Goal: Task Accomplishment & Management: Complete application form

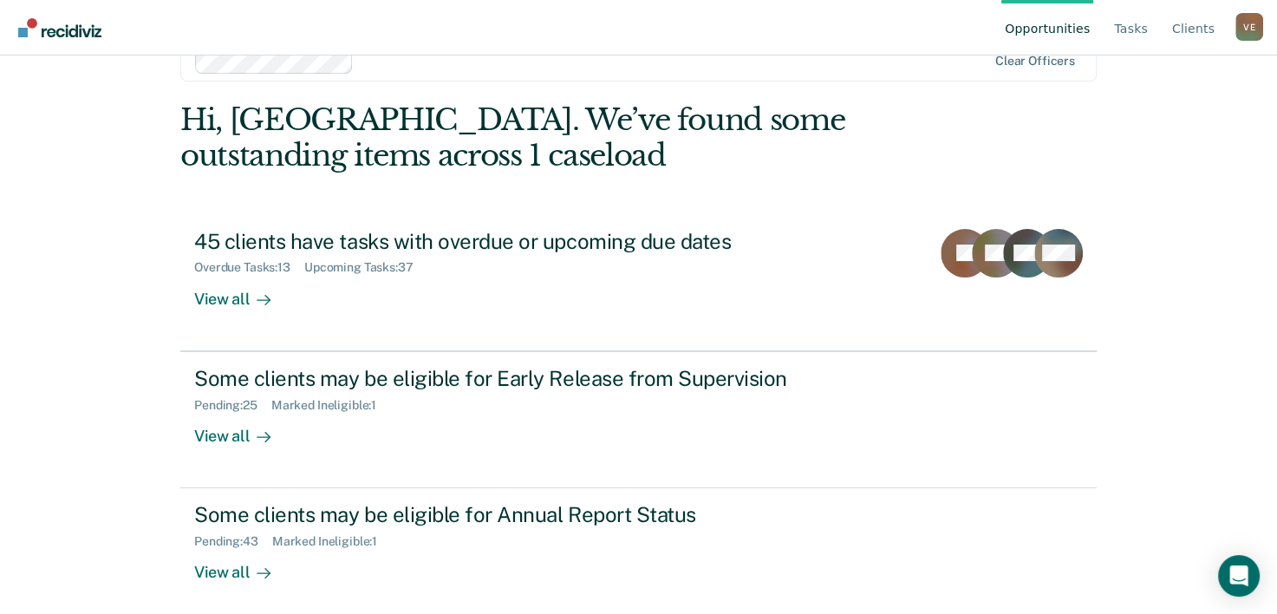
scroll to position [53, 0]
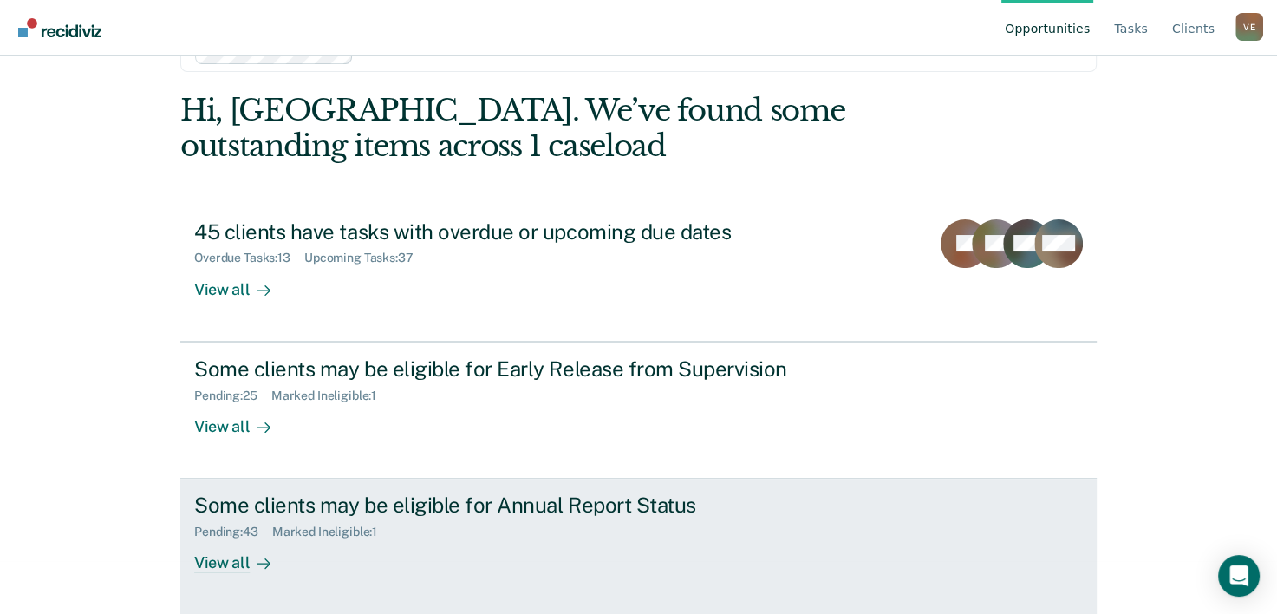
click at [281, 525] on div "Marked Ineligible : 1" at bounding box center [331, 532] width 119 height 15
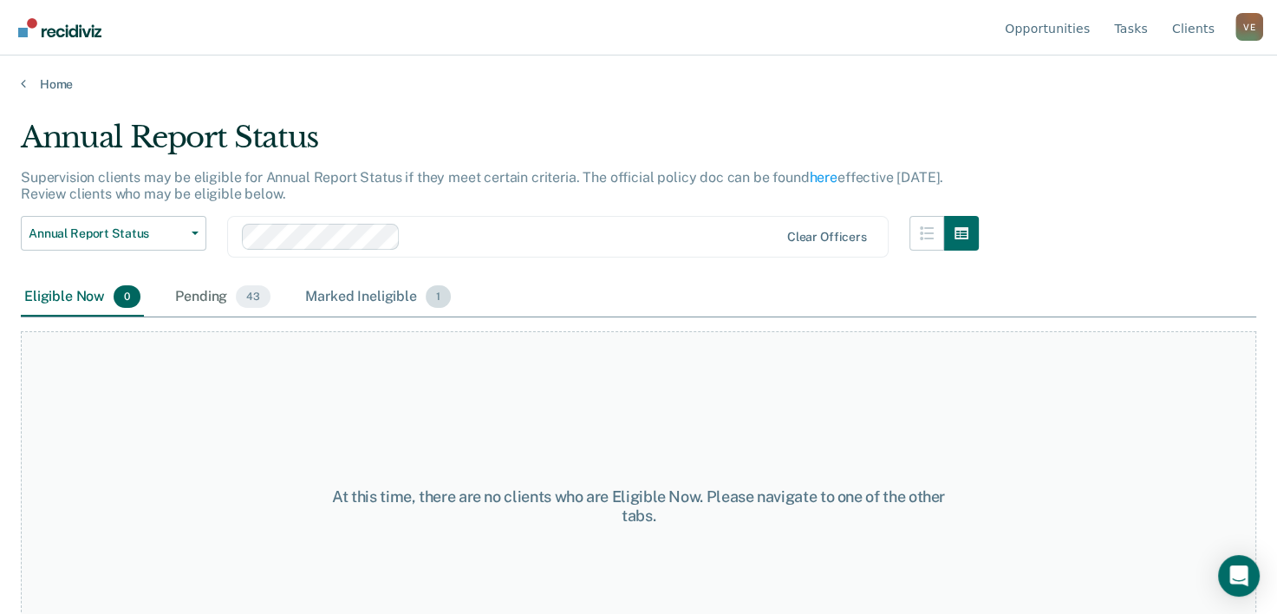
click at [395, 295] on div "Marked Ineligible 1" at bounding box center [378, 297] width 153 height 38
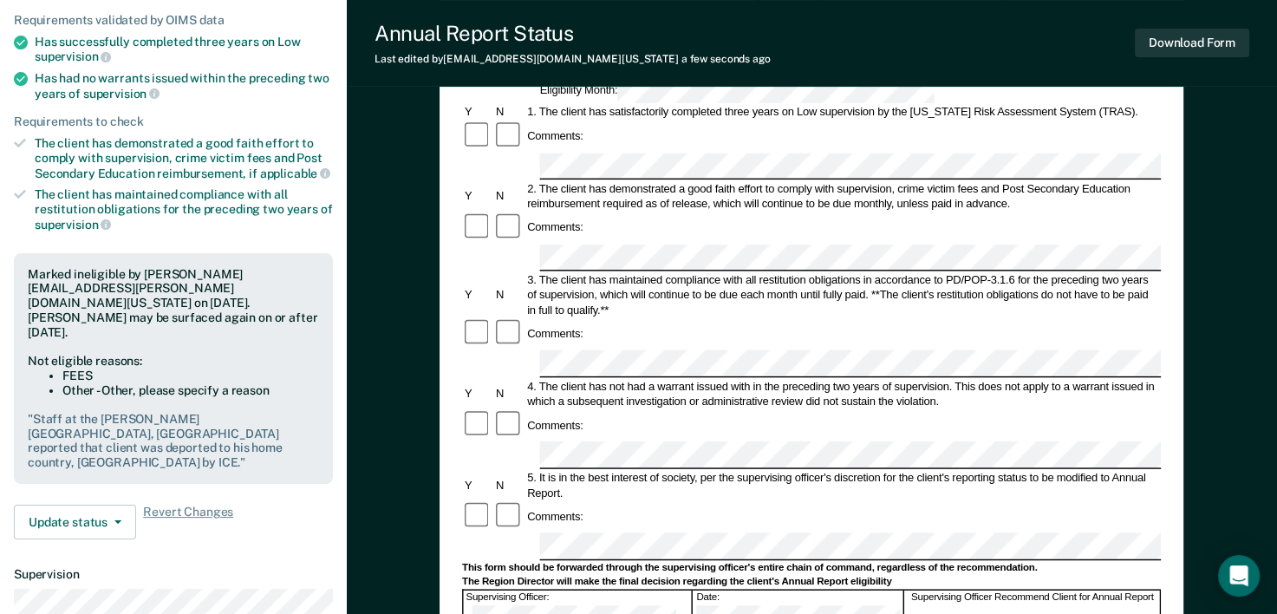
scroll to position [226, 0]
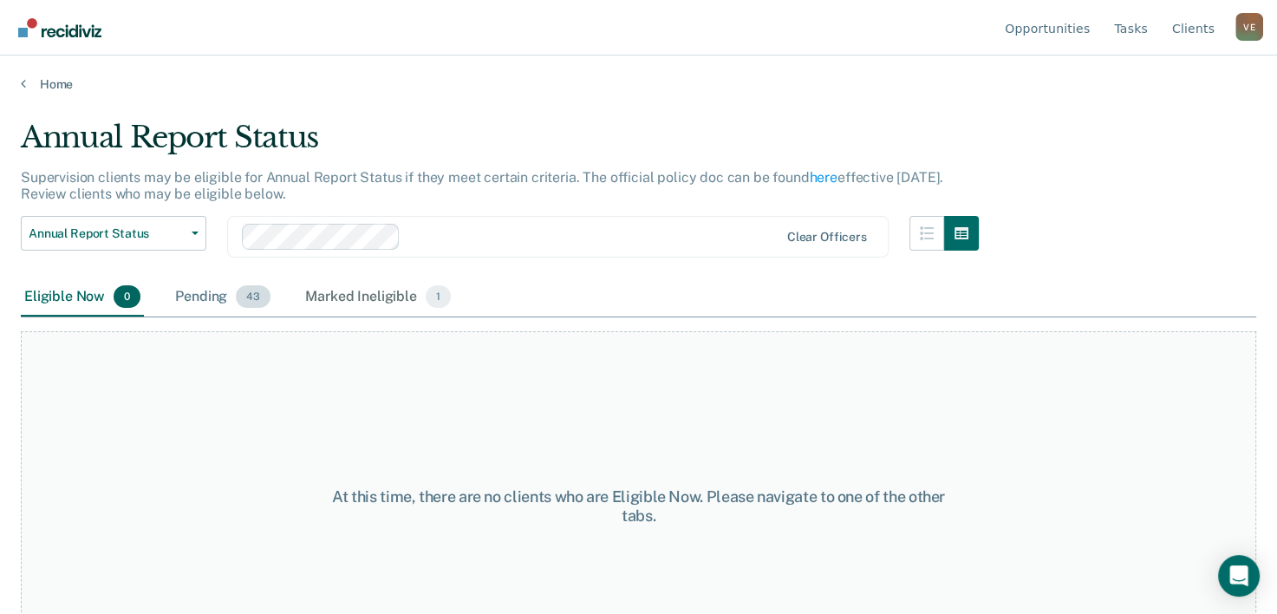
click at [198, 296] on div "Pending 43" at bounding box center [223, 297] width 102 height 38
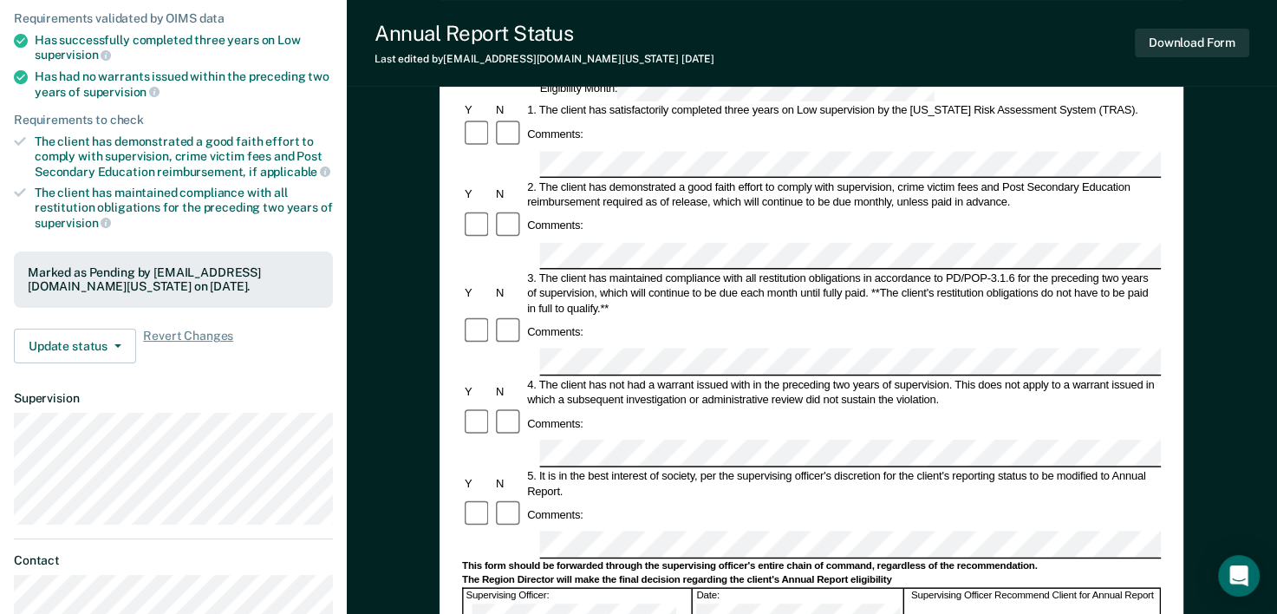
scroll to position [218, 0]
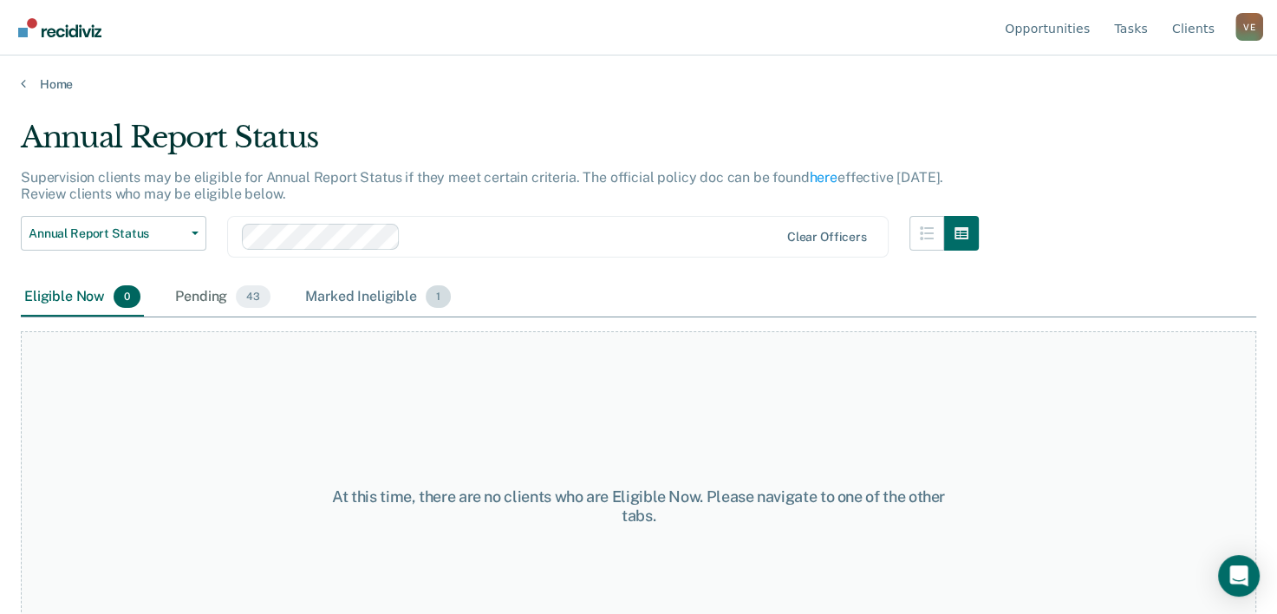
click at [376, 297] on div "Marked Ineligible 1" at bounding box center [378, 297] width 153 height 38
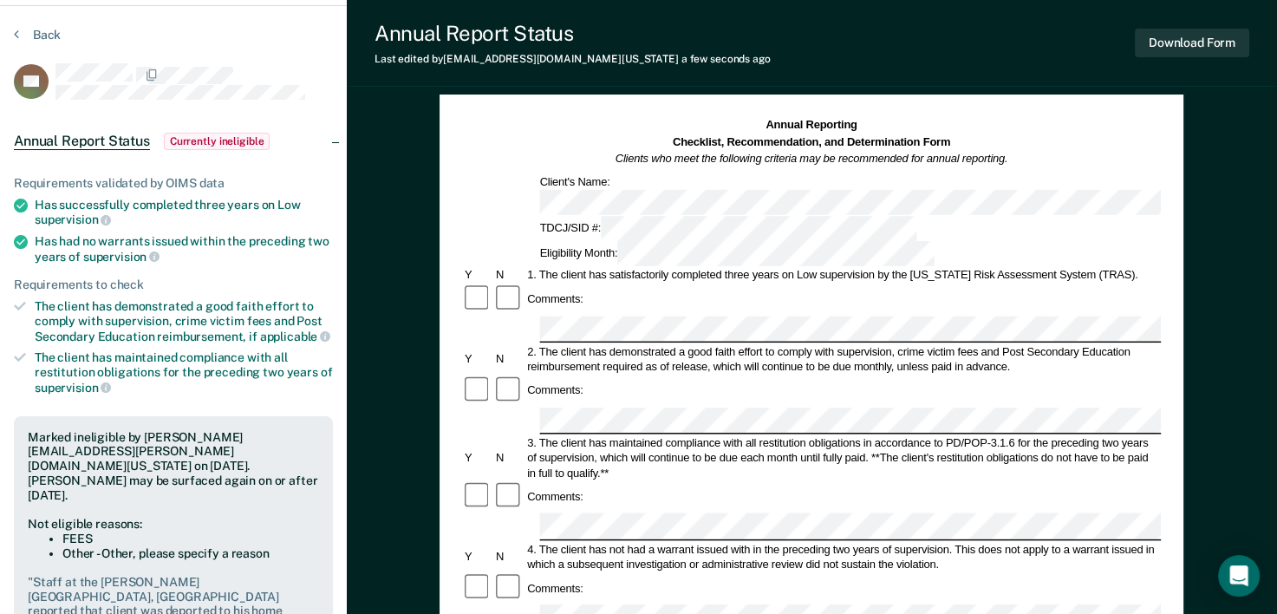
scroll to position [228, 0]
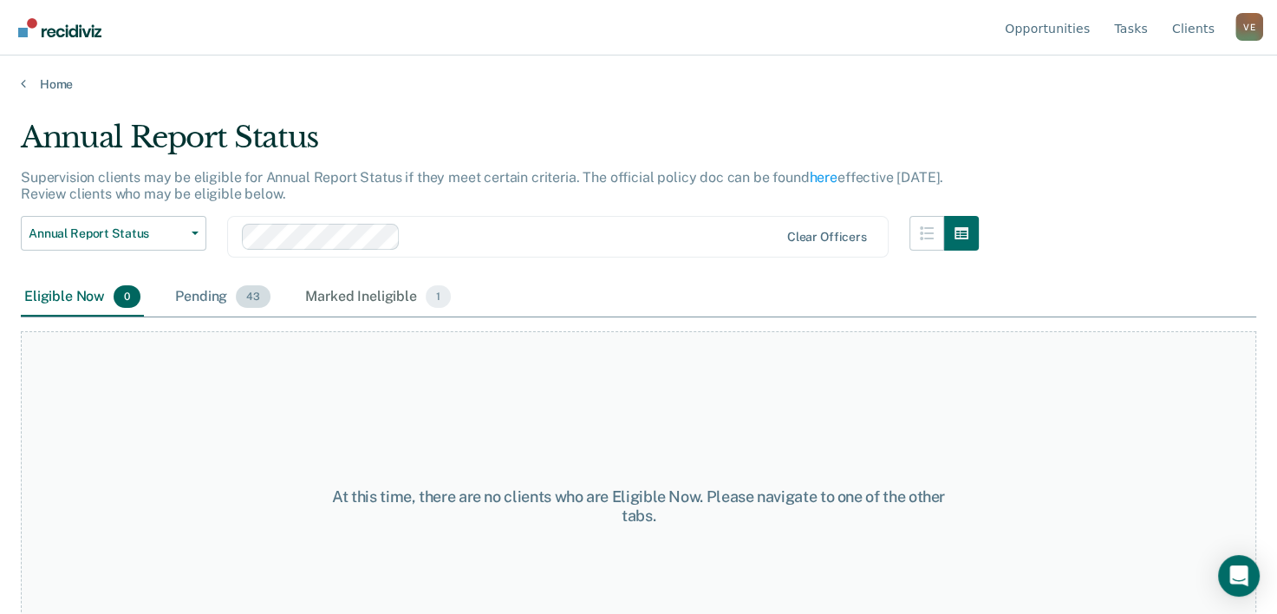
click at [205, 291] on div "Pending 43" at bounding box center [223, 297] width 102 height 38
click at [370, 293] on div "Marked Ineligible 1" at bounding box center [378, 297] width 153 height 38
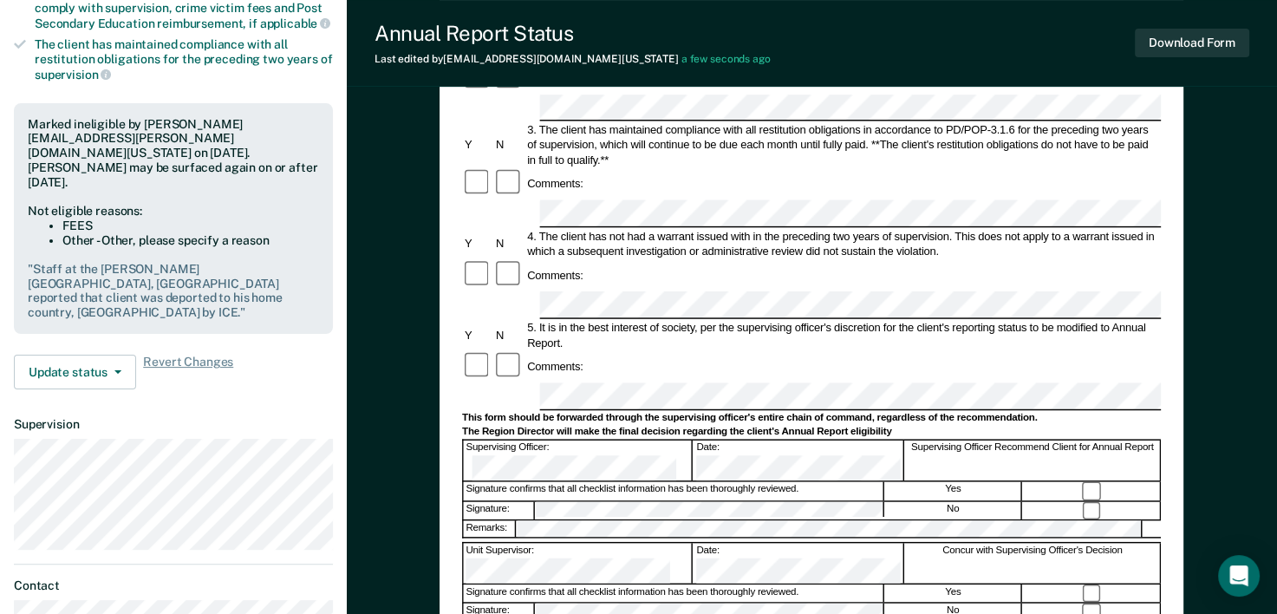
scroll to position [438, 0]
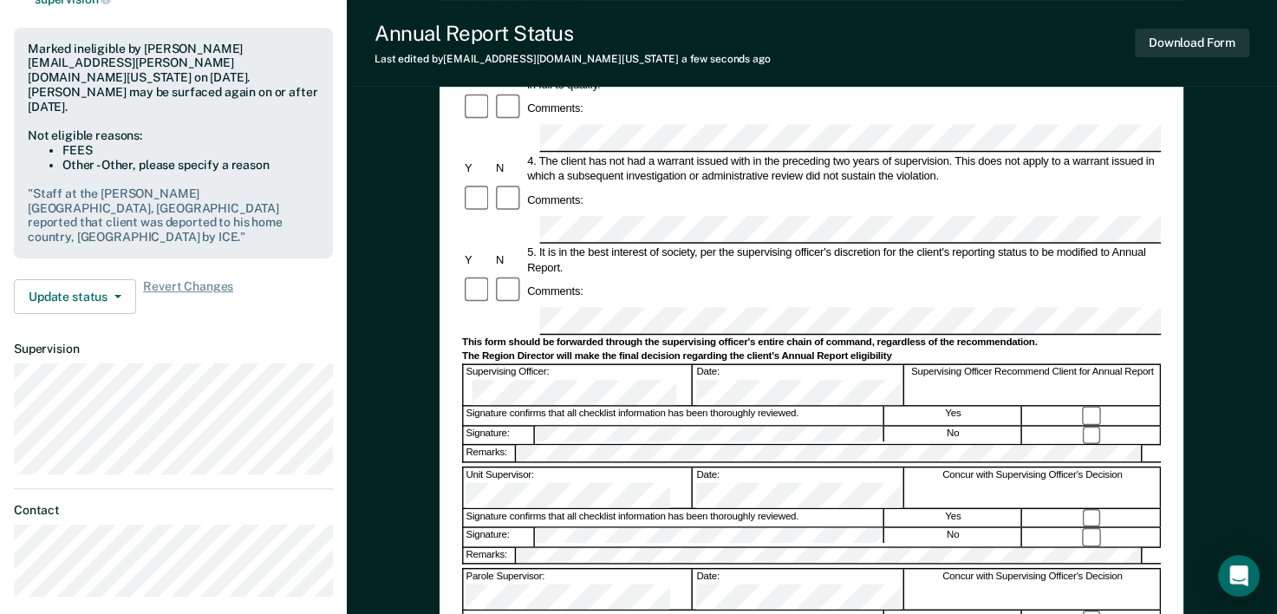
click at [1225, 333] on div "Annual Reporting Checklist, Recommendation, and Determination Form Clients who …" at bounding box center [812, 240] width 930 height 1141
click at [1206, 231] on div "Annual Reporting Checklist, Recommendation, and Determination Form Clients who …" at bounding box center [812, 240] width 930 height 1141
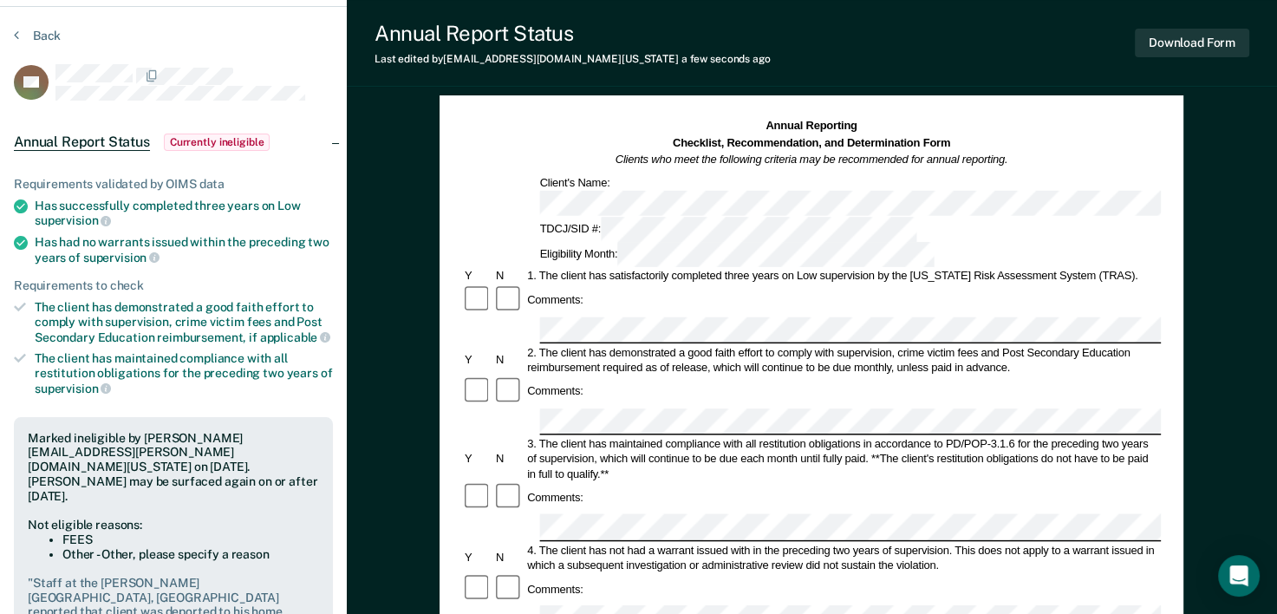
scroll to position [39, 0]
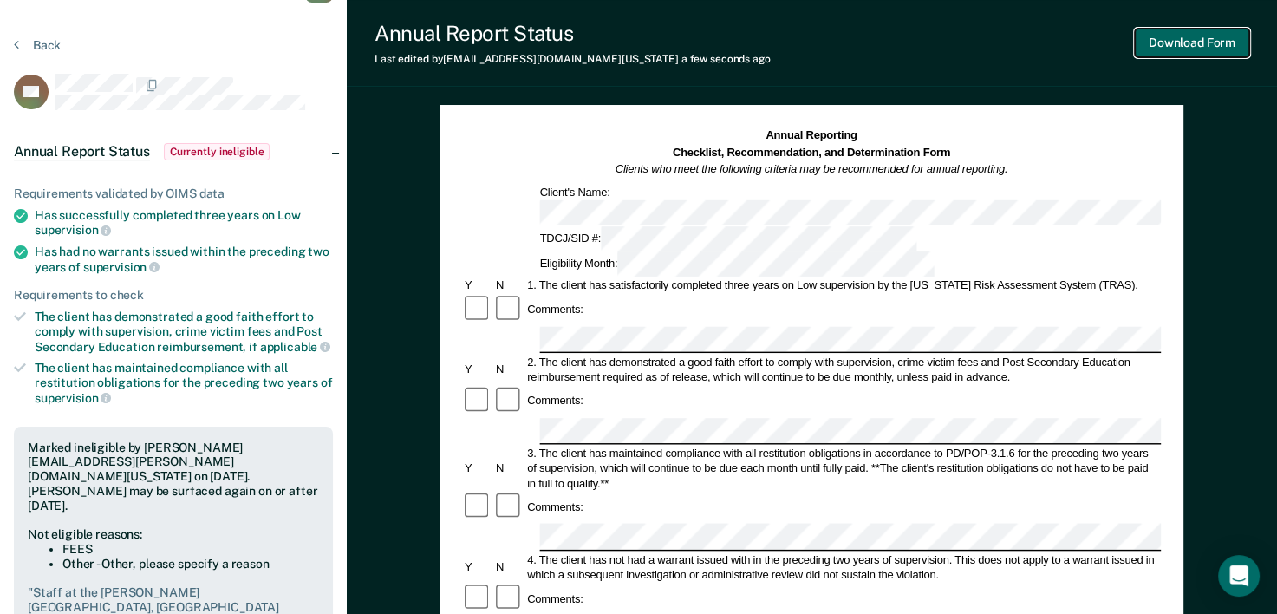
click at [1197, 47] on button "Download Form" at bounding box center [1192, 43] width 114 height 29
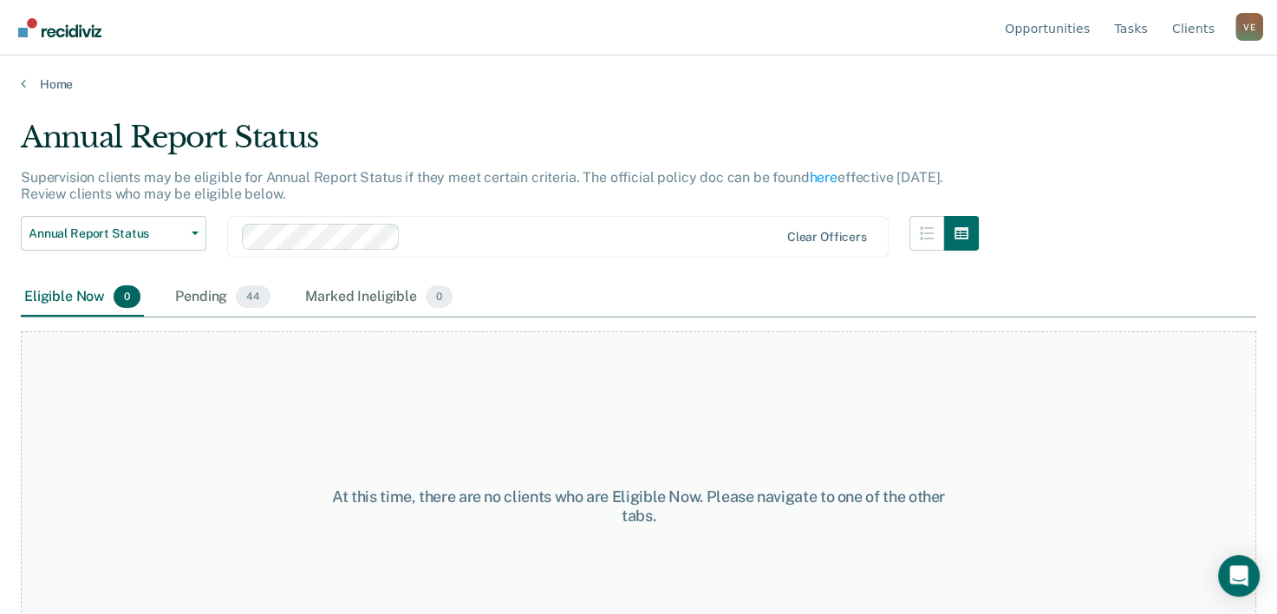
scroll to position [53, 0]
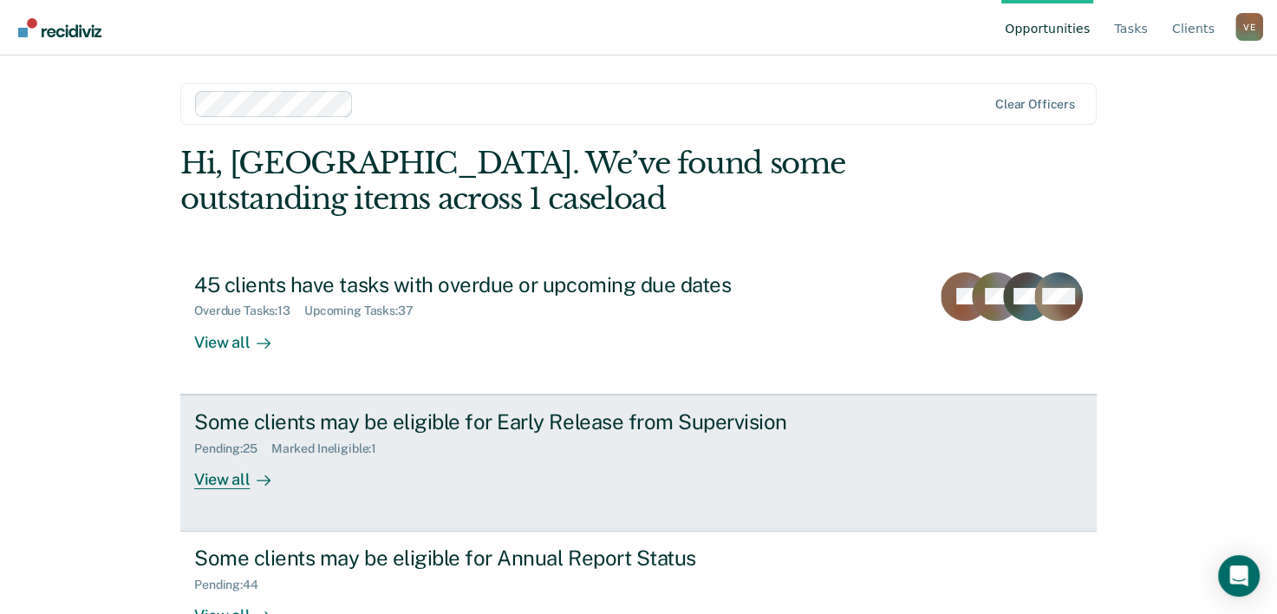
click at [277, 419] on div "Some clients may be eligible for Early Release from Supervision" at bounding box center [498, 421] width 609 height 25
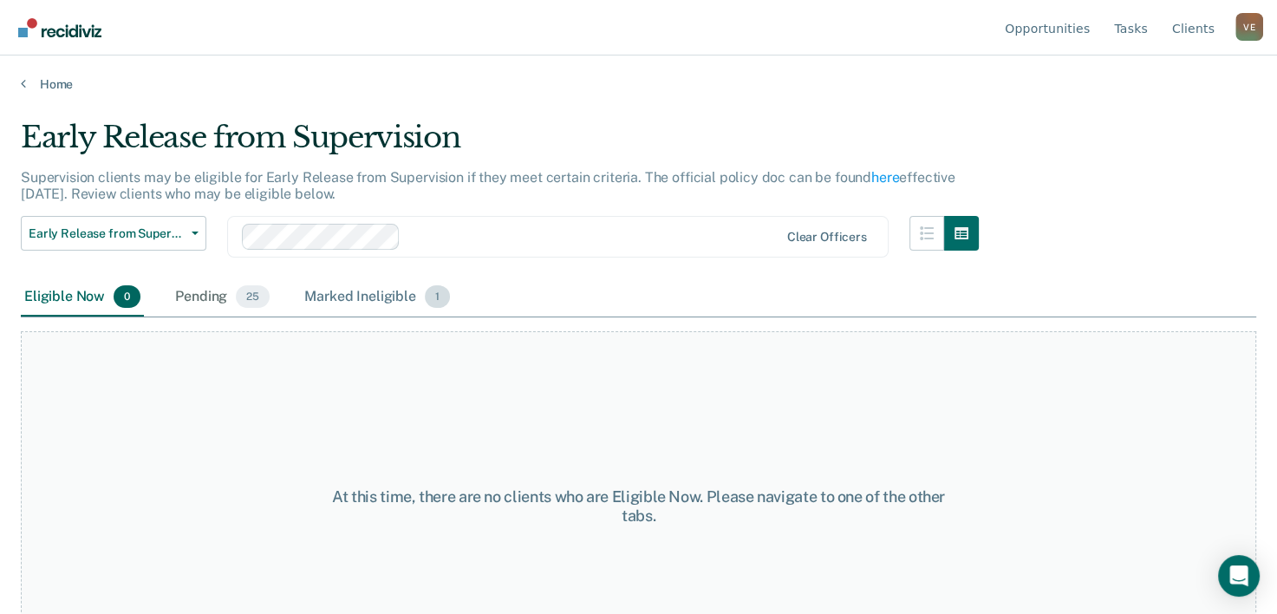
click at [385, 296] on div "Marked Ineligible 1" at bounding box center [377, 297] width 153 height 38
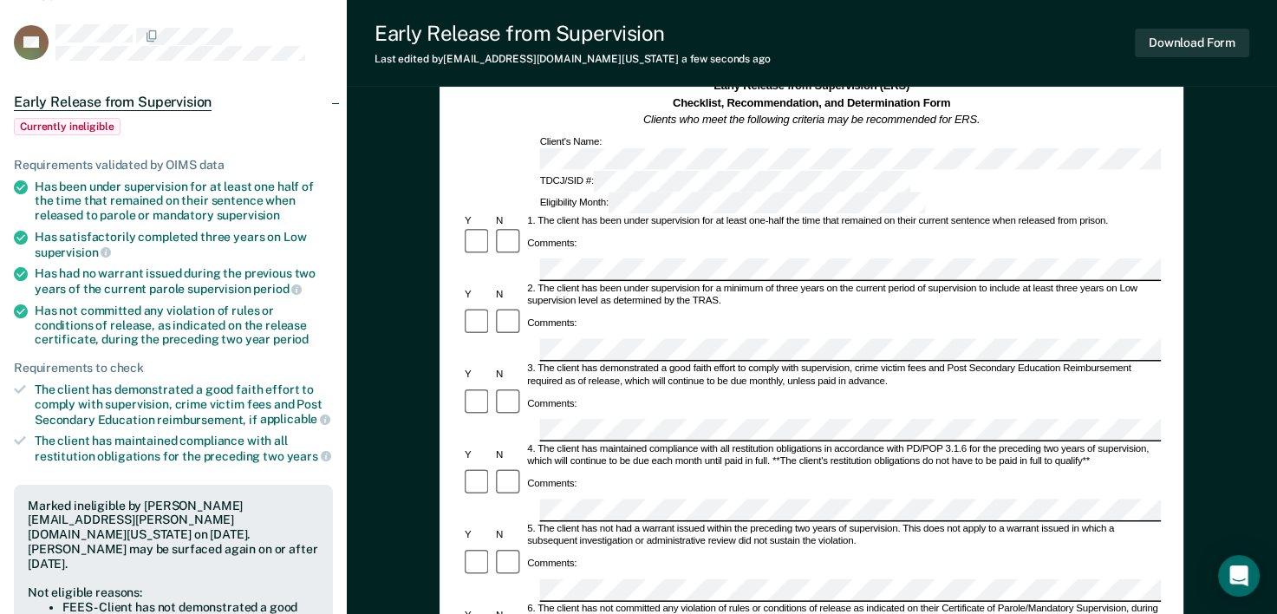
scroll to position [97, 0]
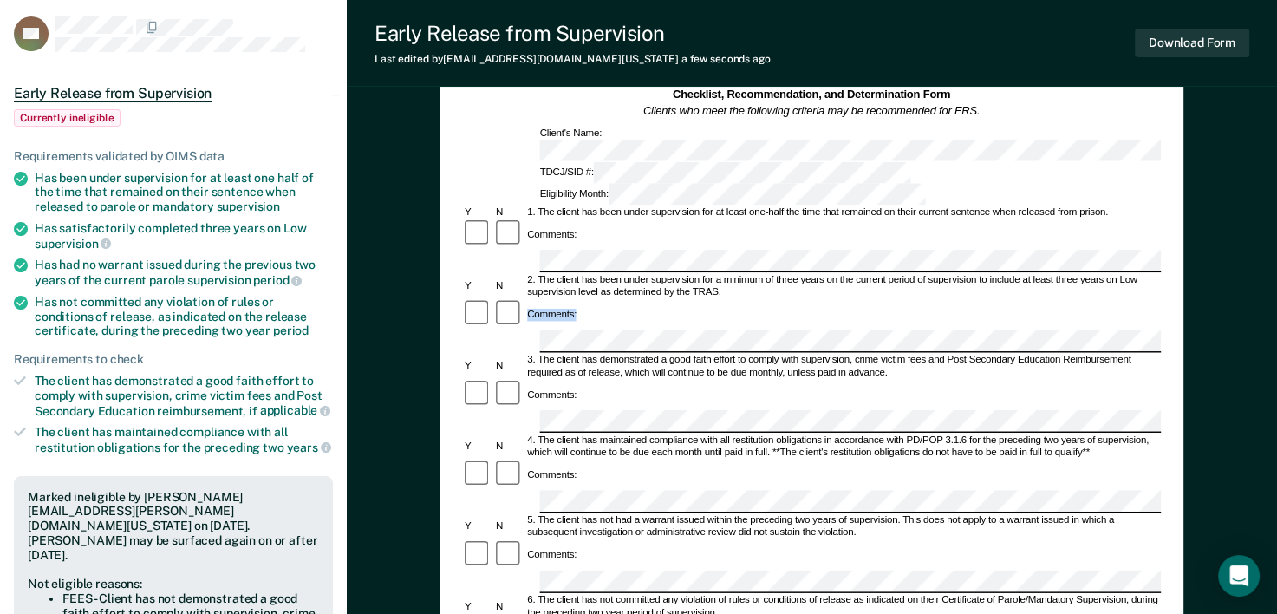
drag, startPoint x: 592, startPoint y: 402, endPoint x: 962, endPoint y: 236, distance: 405.2
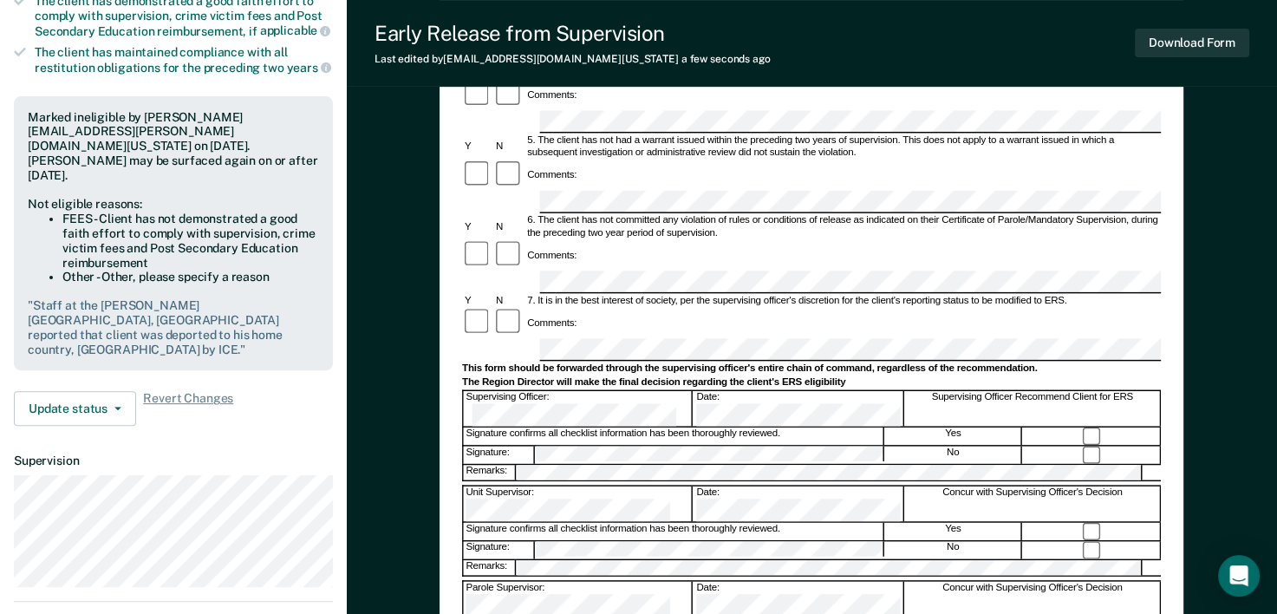
scroll to position [534, 0]
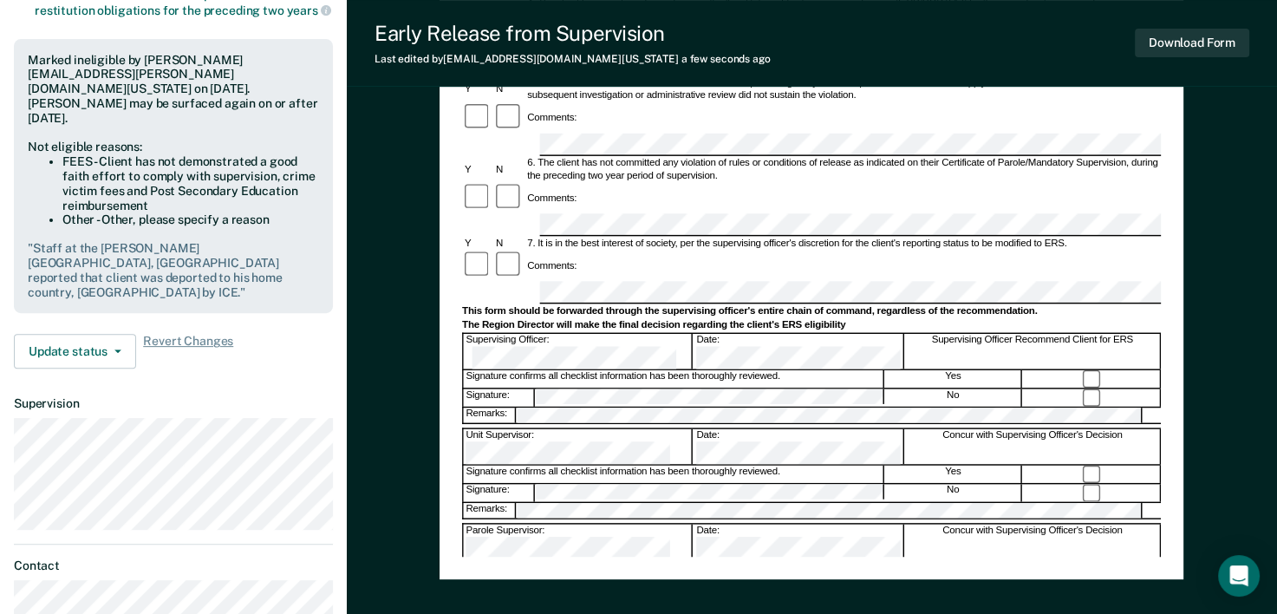
click at [1234, 320] on div "Early Release from Supervision (ERS) Checklist, Recommendation, and Determinati…" at bounding box center [812, 169] width 930 height 1193
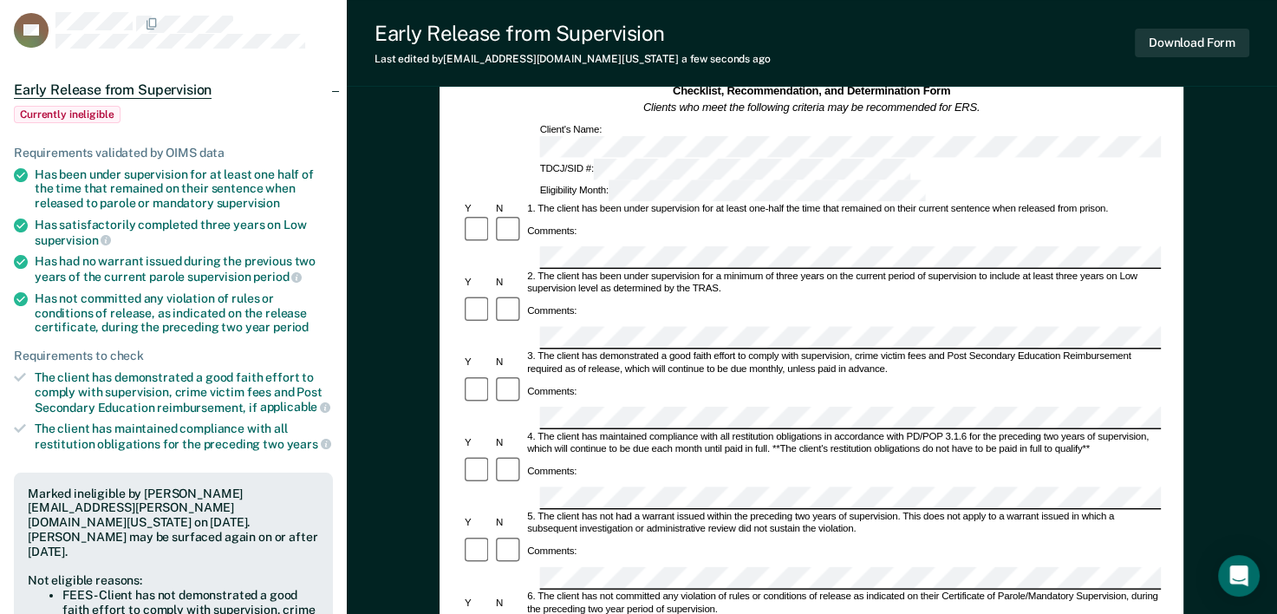
scroll to position [0, 0]
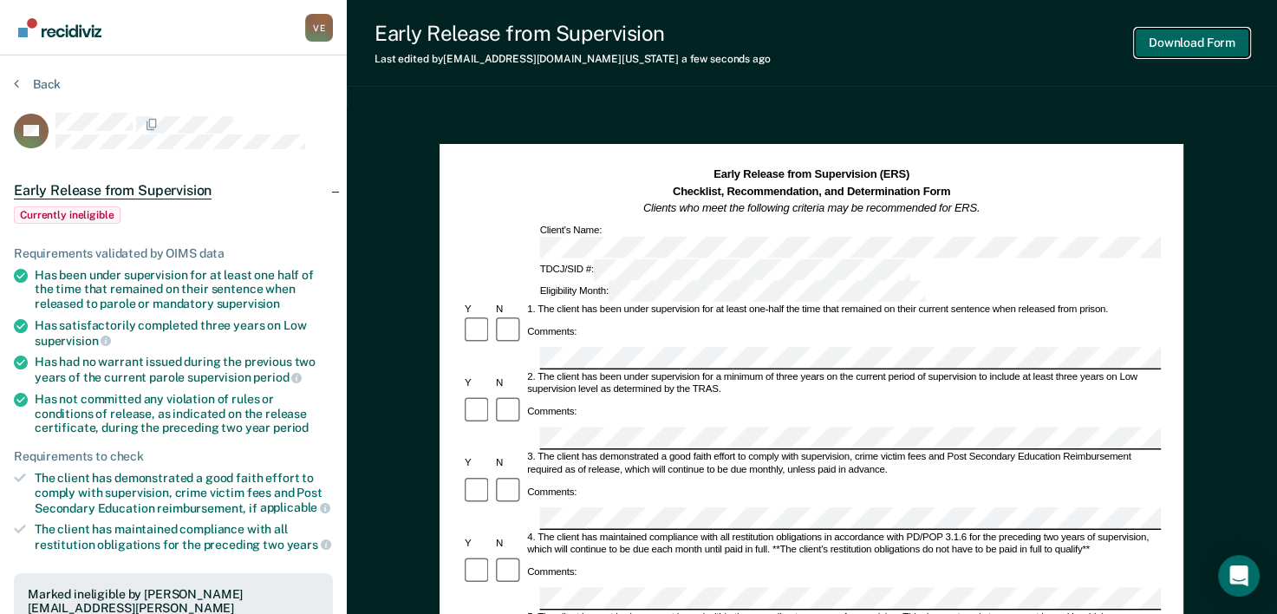
click at [1191, 45] on button "Download Form" at bounding box center [1192, 43] width 114 height 29
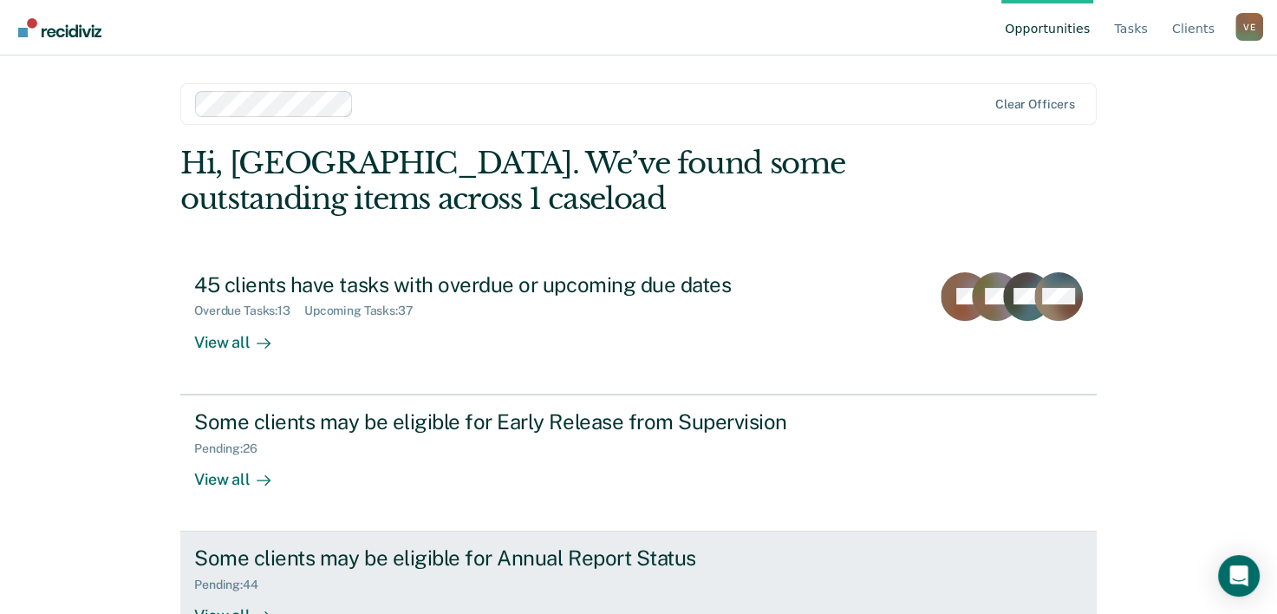
click at [357, 583] on div "Pending : 44" at bounding box center [498, 582] width 609 height 22
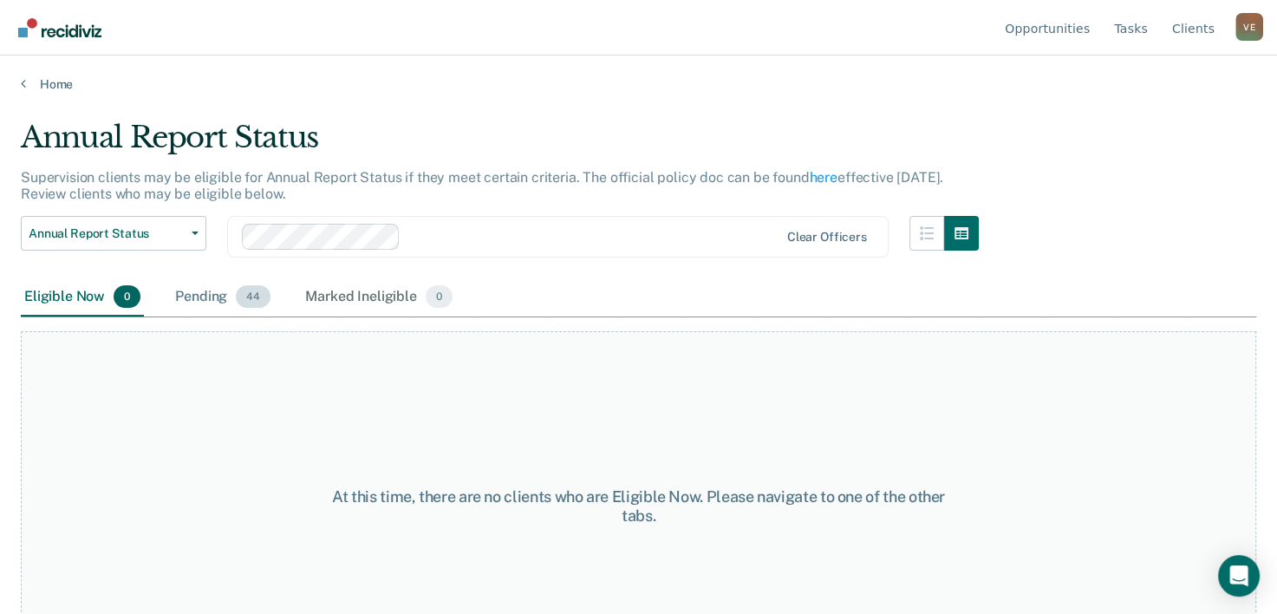
click at [201, 294] on div "Pending 44" at bounding box center [223, 297] width 102 height 38
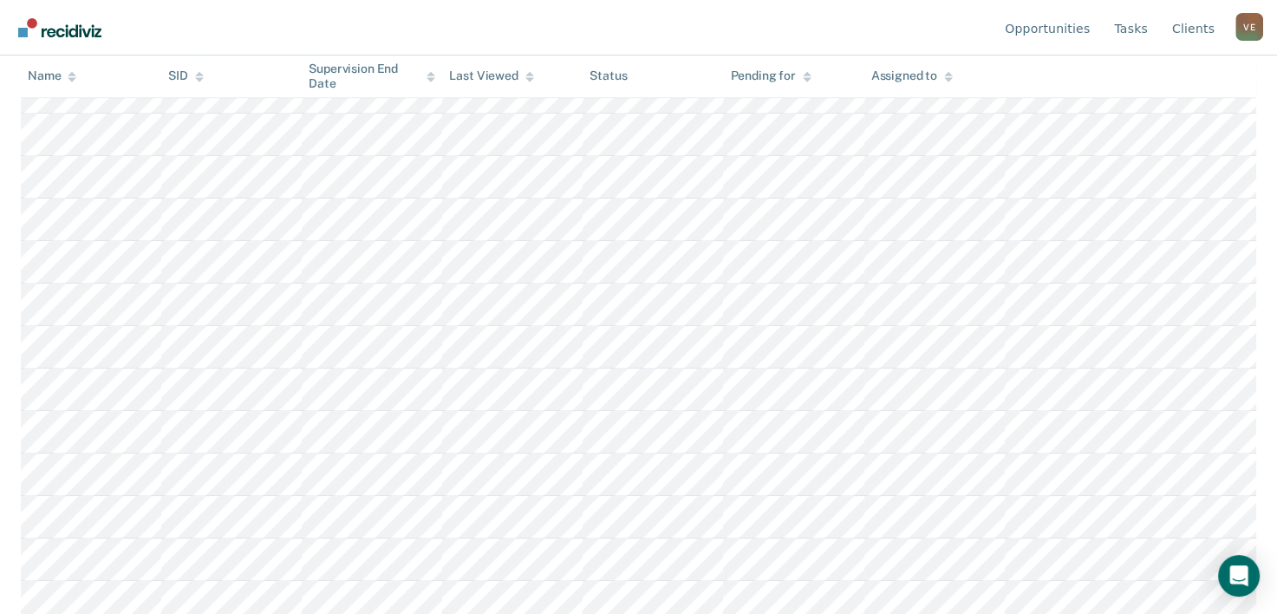
scroll to position [812, 0]
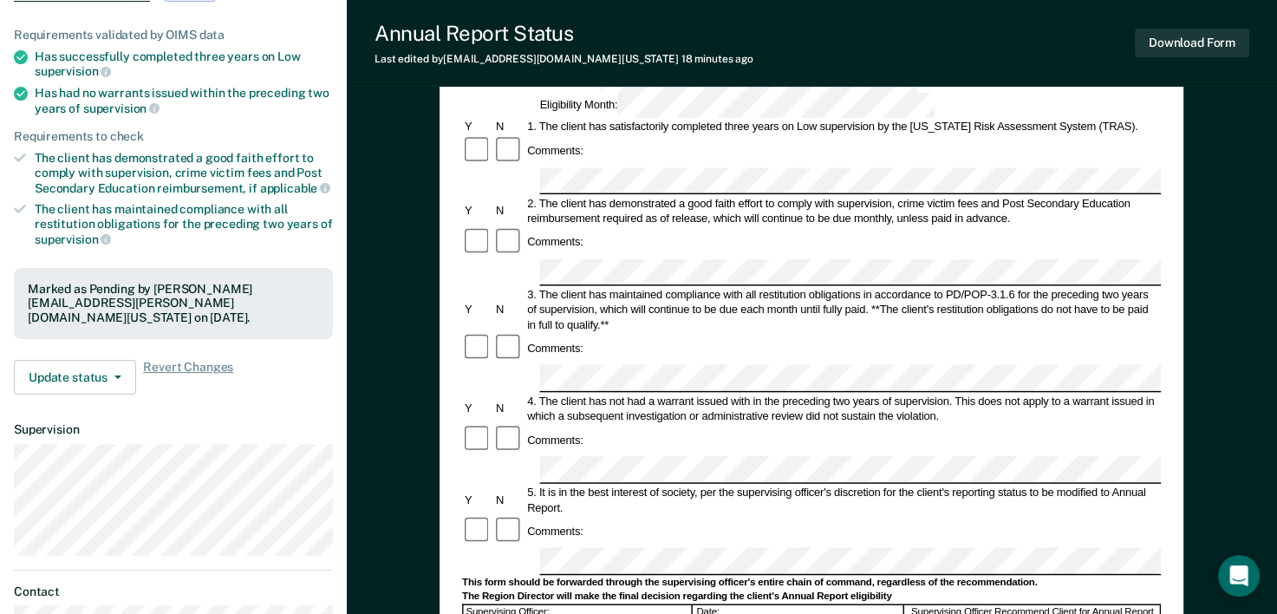
scroll to position [204, 0]
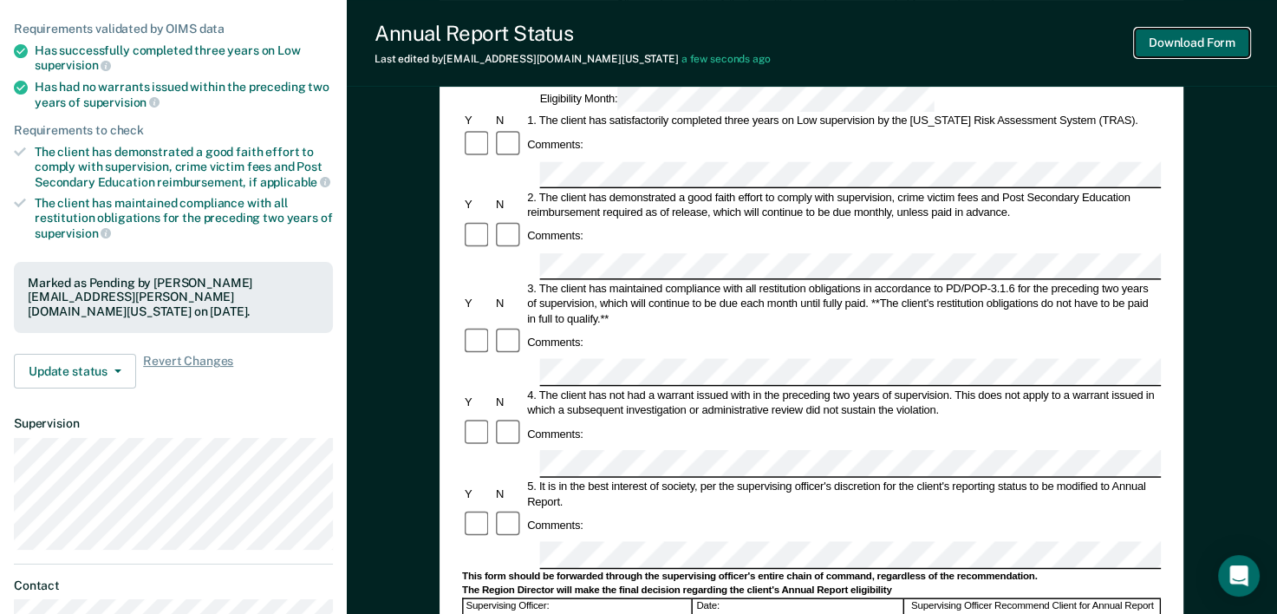
click at [1195, 39] on button "Download Form" at bounding box center [1192, 43] width 114 height 29
